Goal: Task Accomplishment & Management: Complete application form

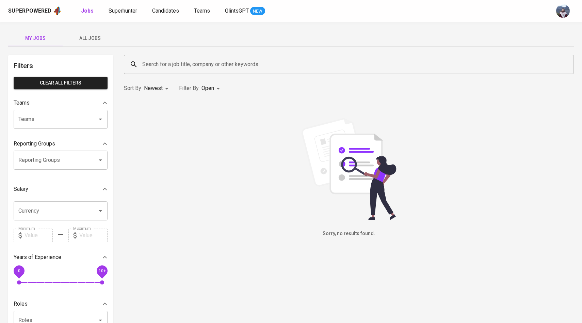
click at [128, 10] on span "Superhunter" at bounding box center [123, 10] width 29 height 6
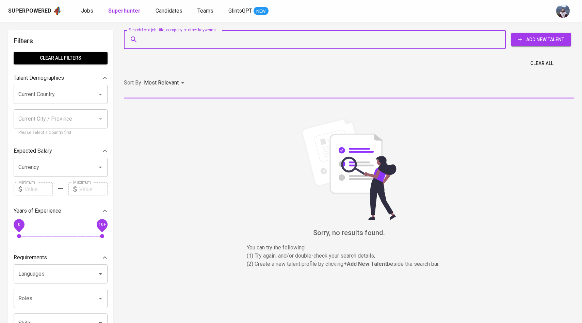
click at [156, 34] on input "Search for a job title, company or other keywords" at bounding box center [317, 39] width 352 height 13
paste input "[EMAIL_ADDRESS][DOMAIN_NAME]"
type input "[EMAIL_ADDRESS][DOMAIN_NAME]"
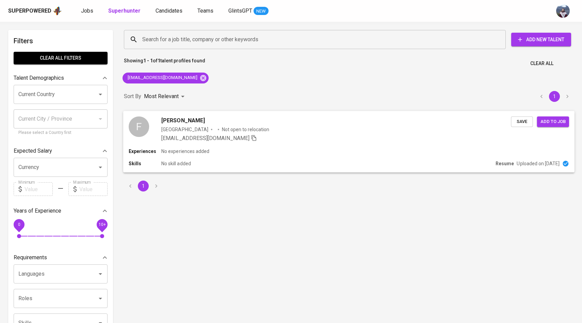
click at [151, 129] on div "F Faeshal [PERSON_NAME] [GEOGRAPHIC_DATA] Not open to relocation [EMAIL_ADDRESS…" at bounding box center [320, 129] width 382 height 26
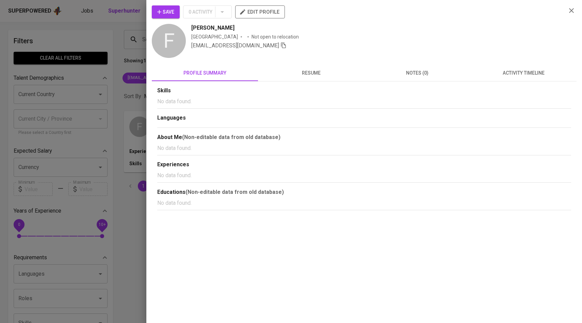
click at [517, 73] on span "activity timeline" at bounding box center [524, 73] width 98 height 9
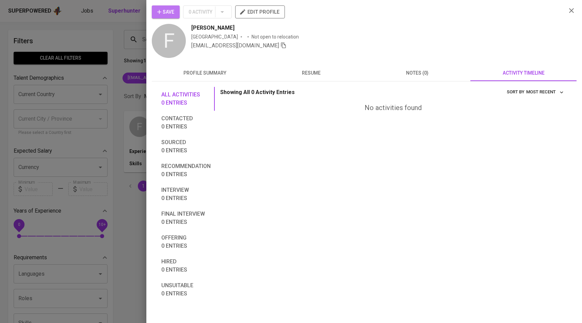
click at [175, 11] on button "Save" at bounding box center [166, 11] width 28 height 13
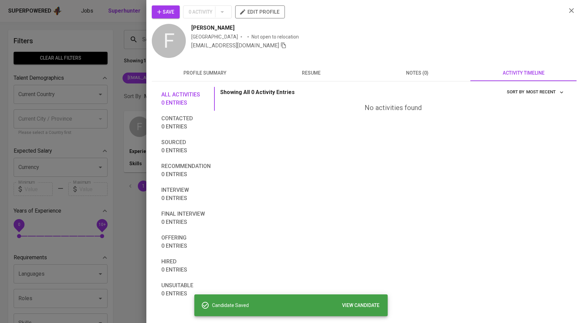
click at [126, 100] on div at bounding box center [291, 161] width 582 height 323
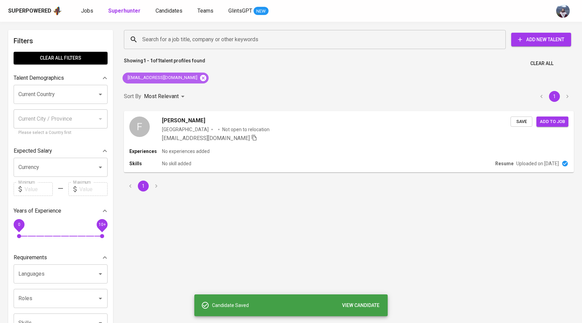
click at [200, 74] on icon at bounding box center [203, 77] width 7 height 7
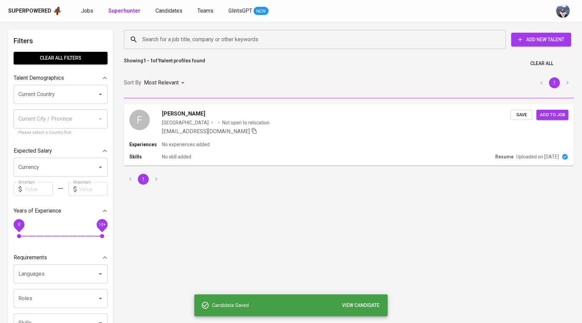
click at [206, 42] on input "Search for a job title, company or other keywords" at bounding box center [317, 39] width 352 height 13
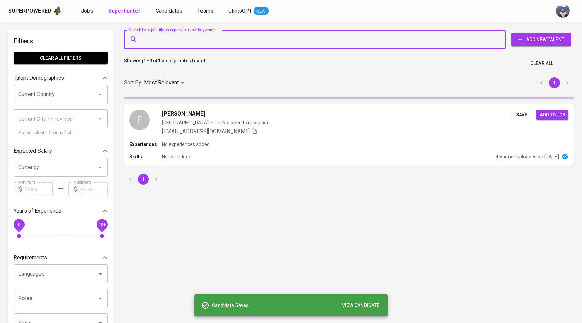
paste input ": [EMAIL_ADDRESS][DOMAIN_NAME]"
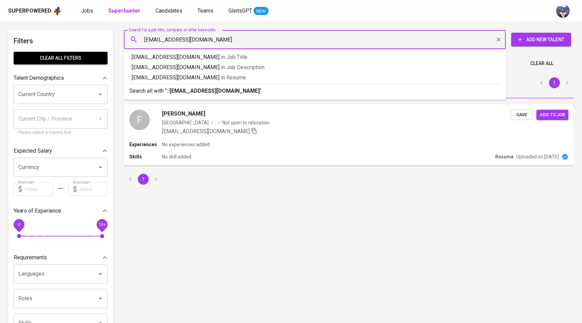
click at [147, 39] on input ": [EMAIL_ADDRESS][DOMAIN_NAME]" at bounding box center [317, 39] width 352 height 13
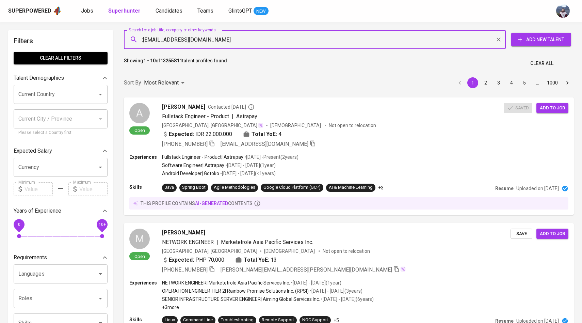
type input "[EMAIL_ADDRESS][DOMAIN_NAME]"
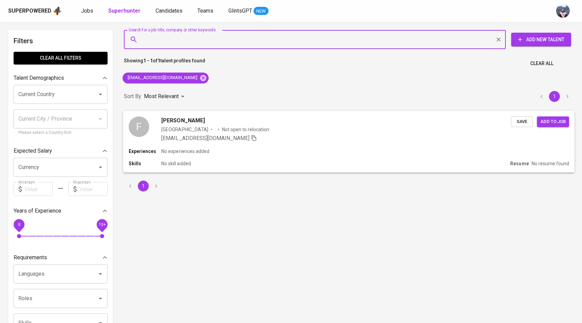
click at [133, 120] on div "F" at bounding box center [139, 126] width 20 height 20
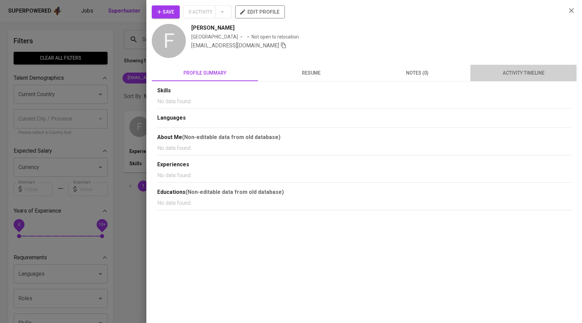
click at [521, 72] on span "activity timeline" at bounding box center [524, 73] width 98 height 9
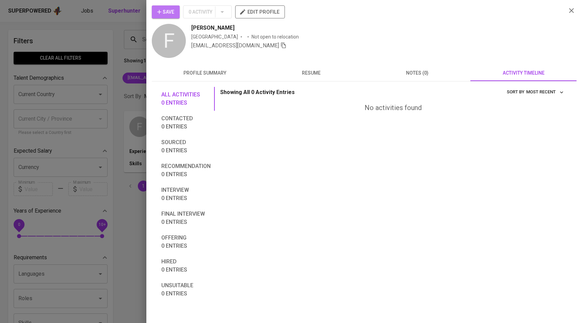
click at [164, 13] on span "Save" at bounding box center [165, 12] width 17 height 9
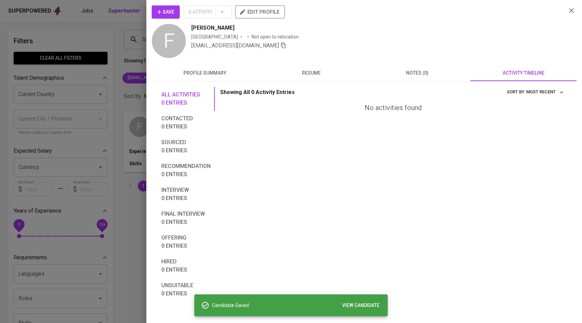
click at [129, 51] on div at bounding box center [291, 161] width 582 height 323
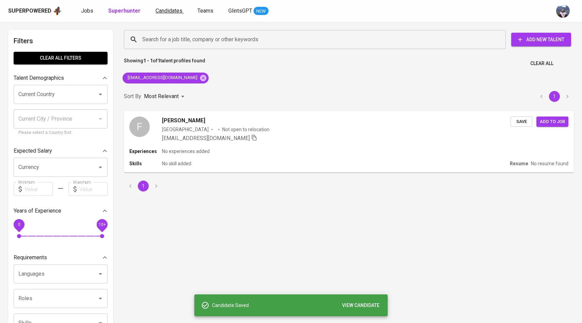
click at [171, 9] on span "Candidates" at bounding box center [169, 10] width 27 height 6
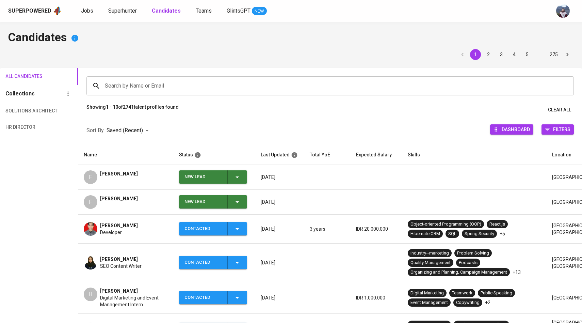
click at [242, 202] on span "New Lead" at bounding box center [213, 201] width 63 height 13
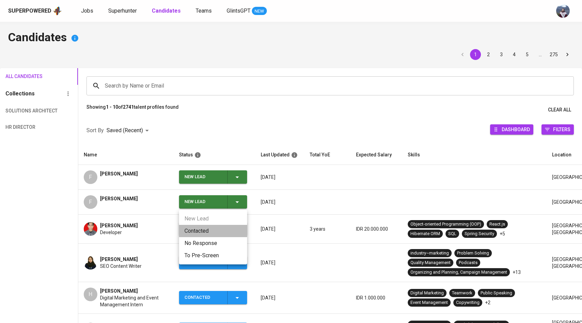
click at [206, 231] on li "Contacted" at bounding box center [213, 231] width 68 height 12
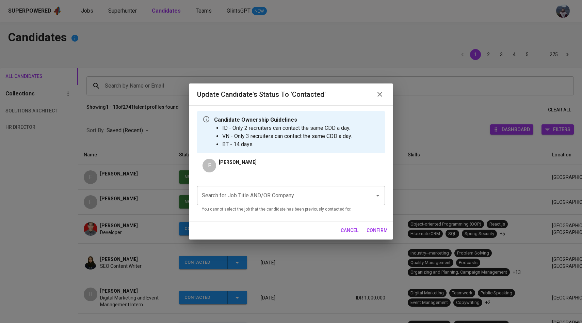
click at [231, 203] on div "Search for Job Title AND/OR Company" at bounding box center [291, 195] width 188 height 19
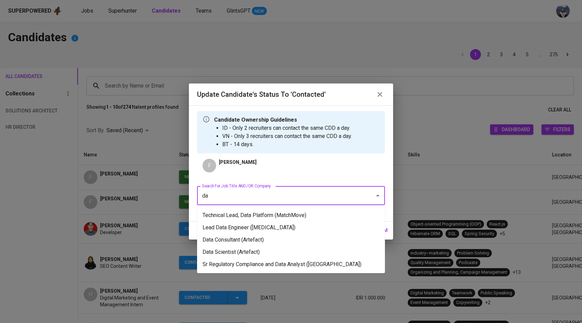
type input "d"
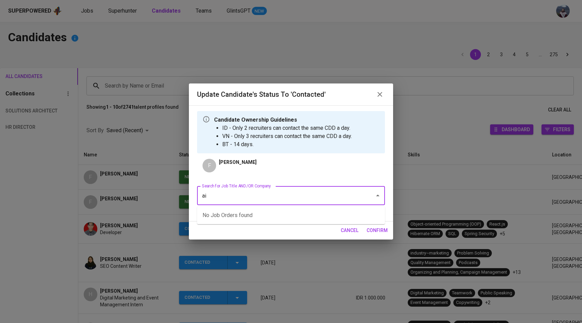
type input "a"
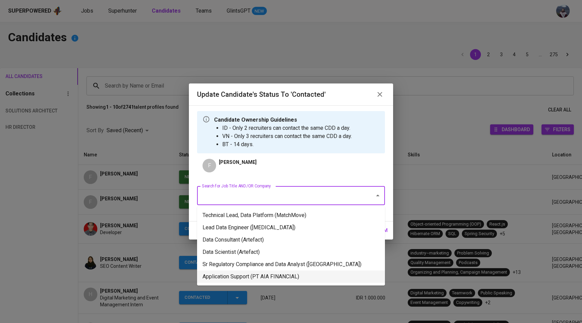
click at [286, 283] on li "Application Support (PT AIA FINANCIAL)" at bounding box center [291, 276] width 188 height 12
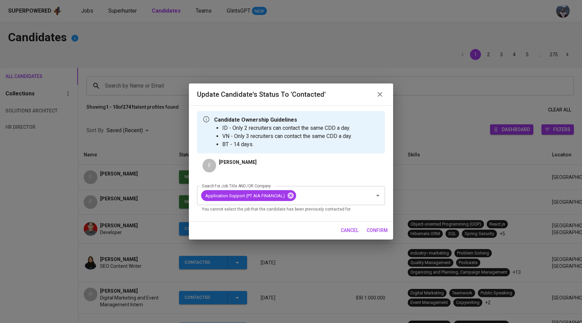
click at [377, 227] on span "confirm" at bounding box center [377, 230] width 21 height 9
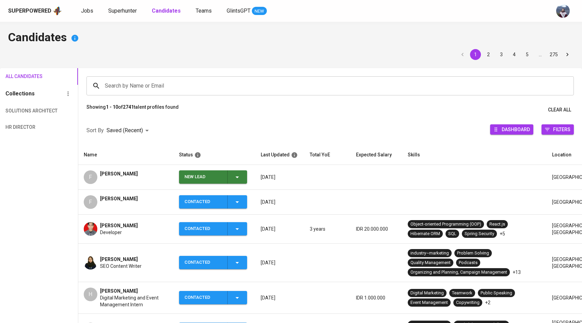
click at [244, 179] on button "New Lead" at bounding box center [213, 176] width 68 height 13
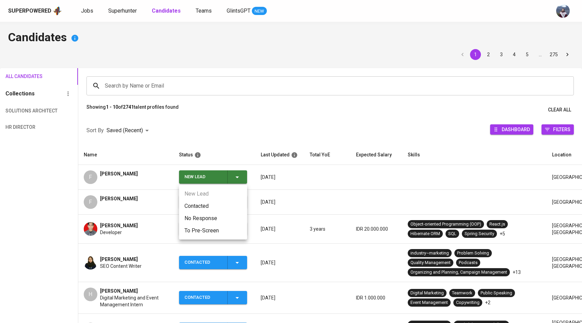
click at [220, 208] on li "Contacted" at bounding box center [213, 206] width 68 height 12
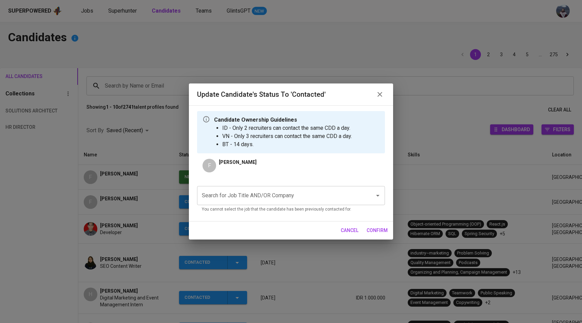
click at [287, 202] on input "Search for Job Title AND/OR Company" at bounding box center [281, 195] width 163 height 13
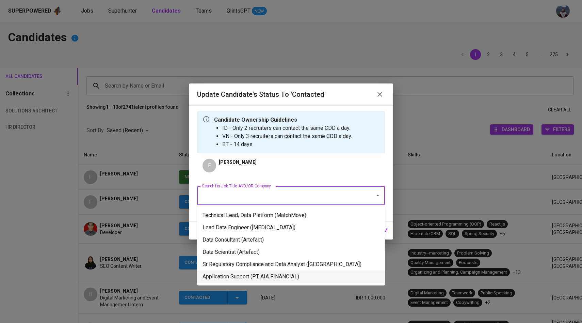
click at [273, 283] on li "Application Support (PT AIA FINANCIAL)" at bounding box center [291, 276] width 188 height 12
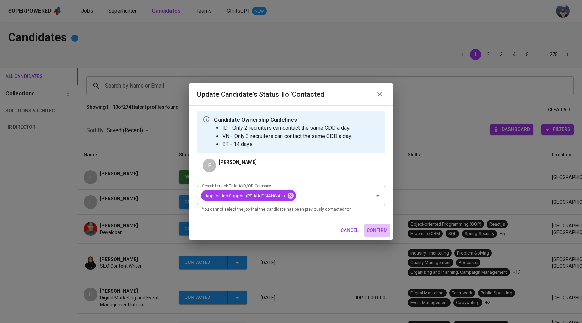
click at [370, 229] on span "confirm" at bounding box center [377, 230] width 21 height 9
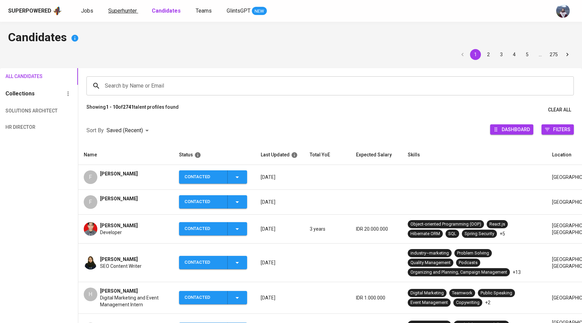
click at [128, 10] on span "Superhunter" at bounding box center [122, 10] width 29 height 6
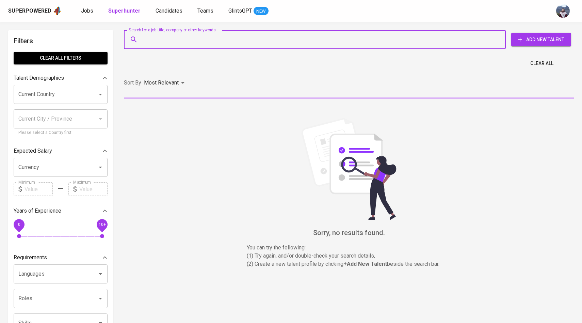
click at [164, 42] on input "Search for a job title, company or other keywords" at bounding box center [317, 39] width 352 height 13
paste input "[EMAIL_ADDRESS][DOMAIN_NAME]"
type input "[EMAIL_ADDRESS][DOMAIN_NAME]"
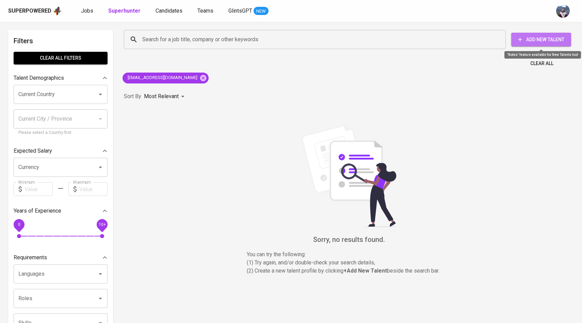
click at [544, 42] on span "Add New Talent" at bounding box center [541, 39] width 49 height 9
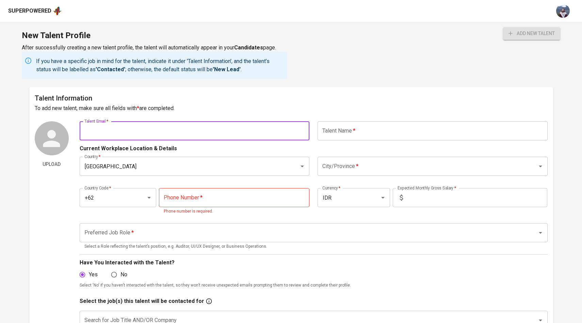
click at [234, 129] on input "text" at bounding box center [195, 130] width 230 height 19
paste input "[EMAIL_ADDRESS][DOMAIN_NAME]"
type input "[EMAIL_ADDRESS][DOMAIN_NAME]"
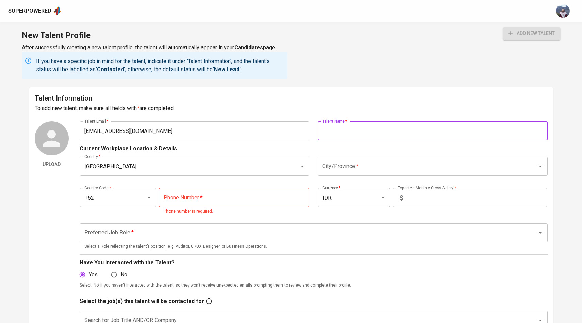
click at [330, 127] on input "text" at bounding box center [433, 130] width 230 height 19
type input "[PERSON_NAME]"
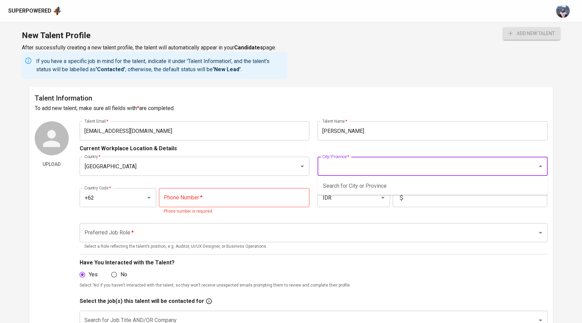
click at [333, 170] on input "City/Province   *" at bounding box center [423, 166] width 205 height 13
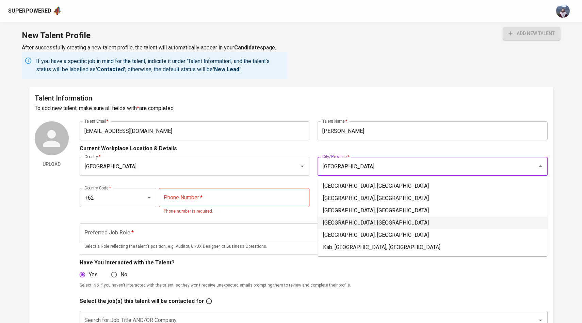
click at [368, 226] on li "[GEOGRAPHIC_DATA], [GEOGRAPHIC_DATA]" at bounding box center [433, 223] width 230 height 12
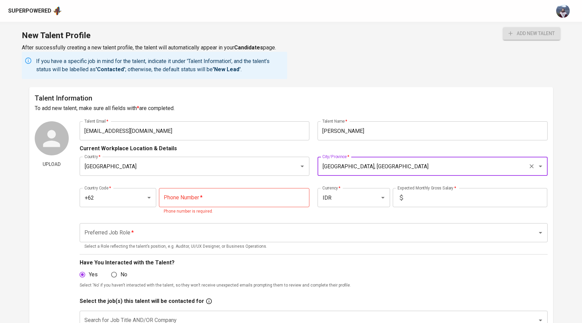
type input "[GEOGRAPHIC_DATA], [GEOGRAPHIC_DATA]"
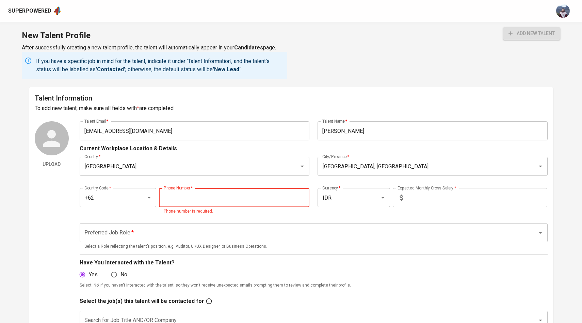
click at [256, 198] on input "tel" at bounding box center [234, 197] width 151 height 19
click at [239, 197] on input "tel" at bounding box center [234, 197] width 151 height 19
paste input "[PHONE_NUMBER]"
type input "[PHONE_NUMBER]"
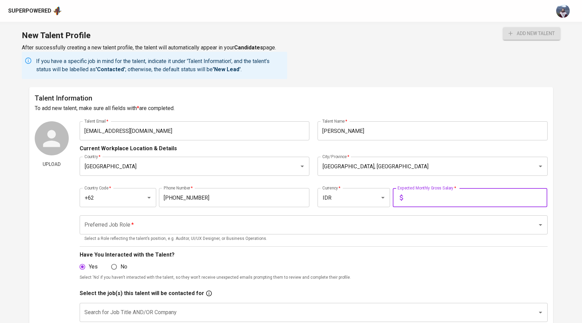
click at [425, 197] on input "text" at bounding box center [477, 197] width 142 height 19
type input "1"
type input "25.000.000"
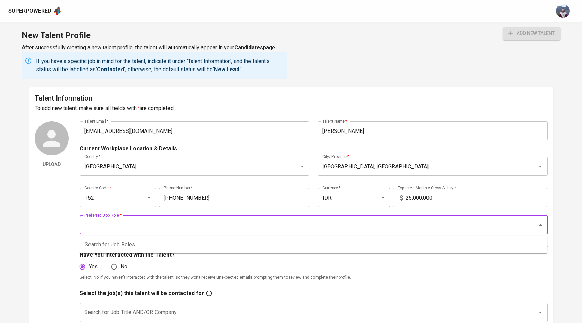
click at [366, 225] on input "Preferred Job Role   *" at bounding box center [304, 224] width 443 height 13
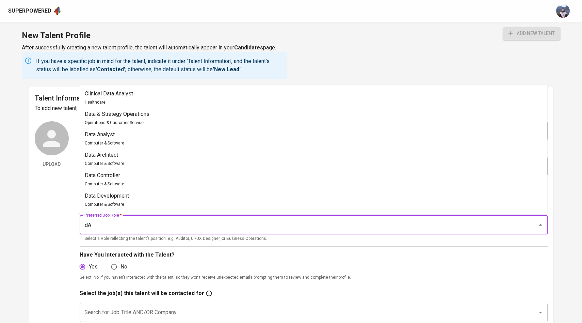
type input "d"
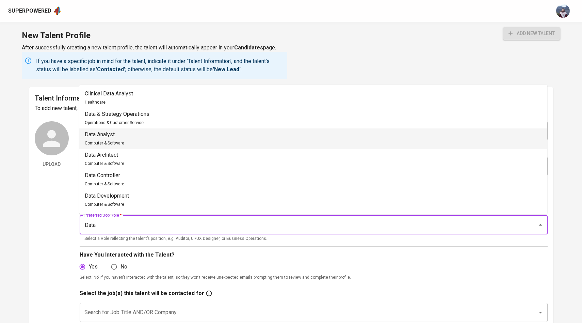
click at [338, 144] on li "Data Analyst Computer & Software" at bounding box center [313, 138] width 468 height 20
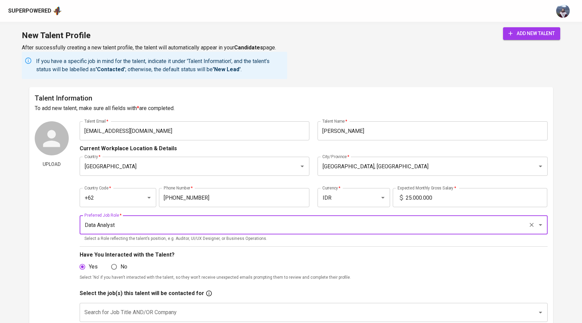
type input "Data Analyst"
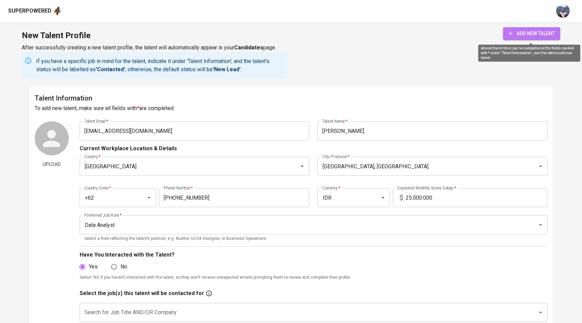
click at [524, 36] on span "add new talent" at bounding box center [532, 33] width 46 height 9
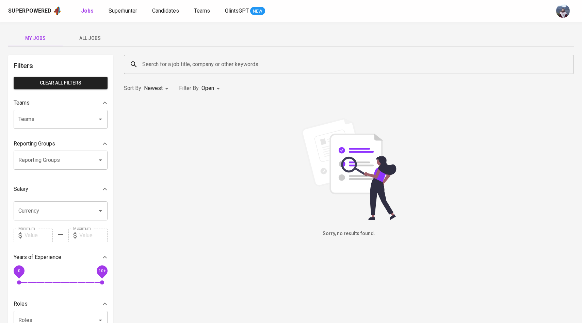
click at [157, 12] on span "Candidates" at bounding box center [165, 10] width 27 height 6
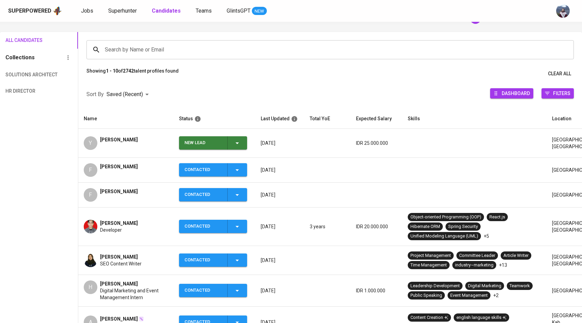
scroll to position [42, 0]
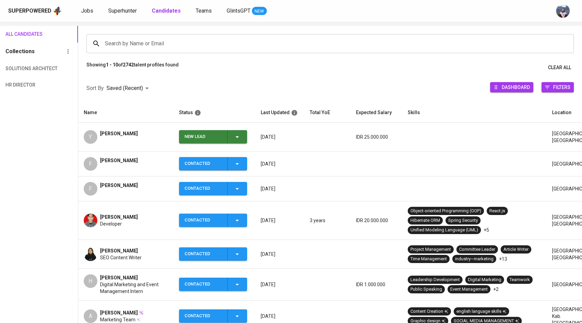
click at [241, 139] on icon "button" at bounding box center [237, 137] width 8 height 8
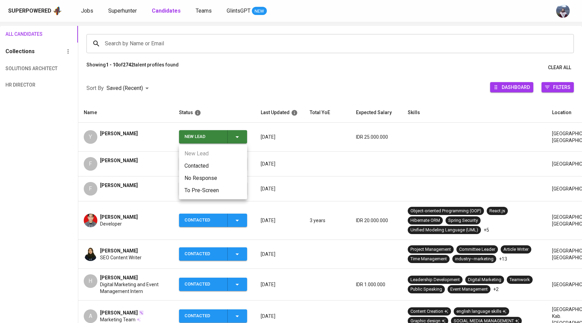
click at [203, 163] on li "Contacted" at bounding box center [213, 166] width 68 height 12
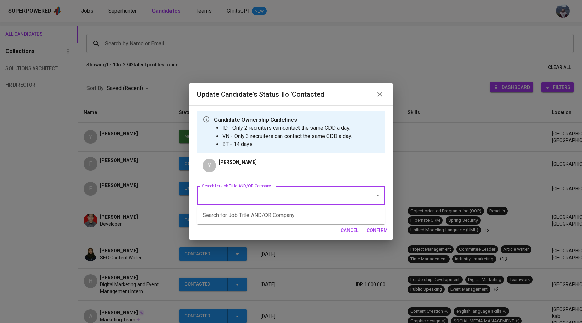
click at [233, 189] on input "Search for Job Title AND/OR Company" at bounding box center [281, 195] width 163 height 13
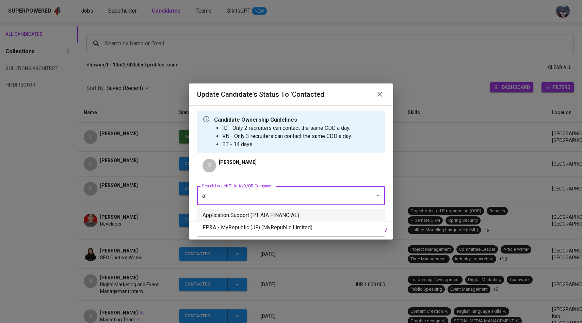
click at [288, 216] on li "Application Support (PT AIA FINANCIAL)" at bounding box center [291, 215] width 188 height 12
type input "a"
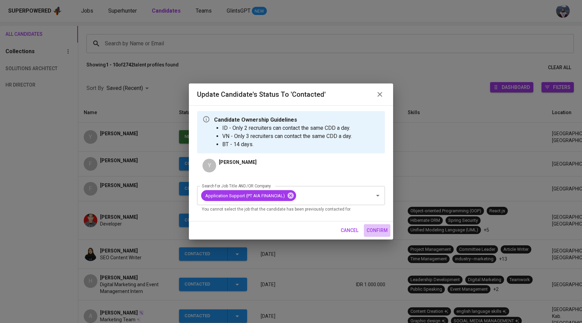
click at [378, 230] on span "confirm" at bounding box center [377, 230] width 21 height 9
